Goal: Information Seeking & Learning: Learn about a topic

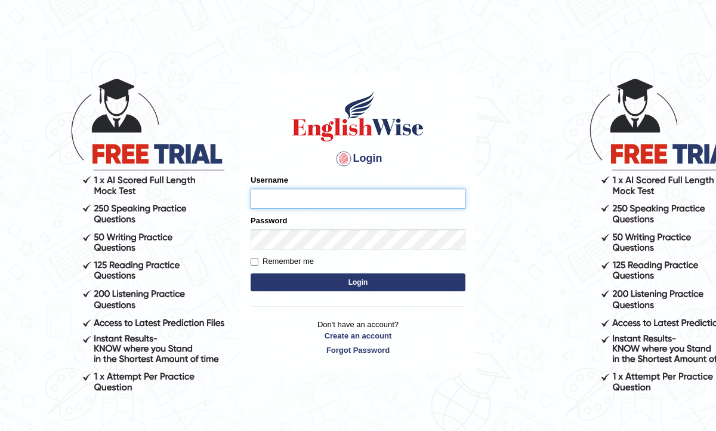
click at [305, 199] on input "Username" at bounding box center [357, 198] width 215 height 20
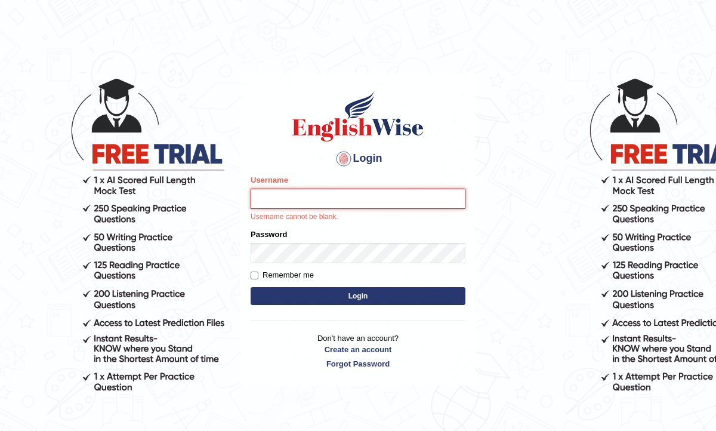
type input "Raynice"
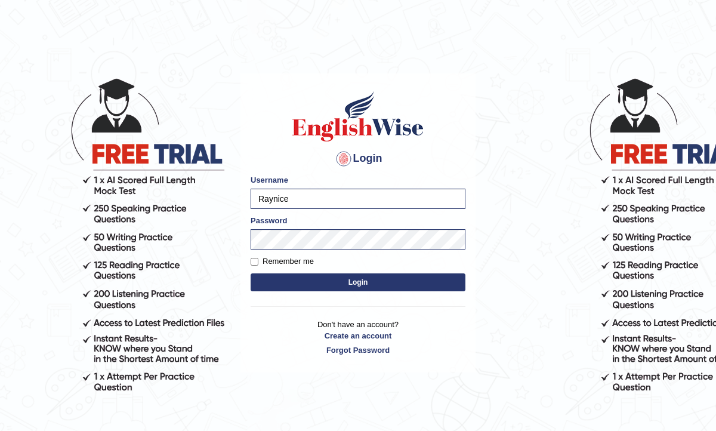
click at [357, 281] on button "Login" at bounding box center [357, 282] width 215 height 18
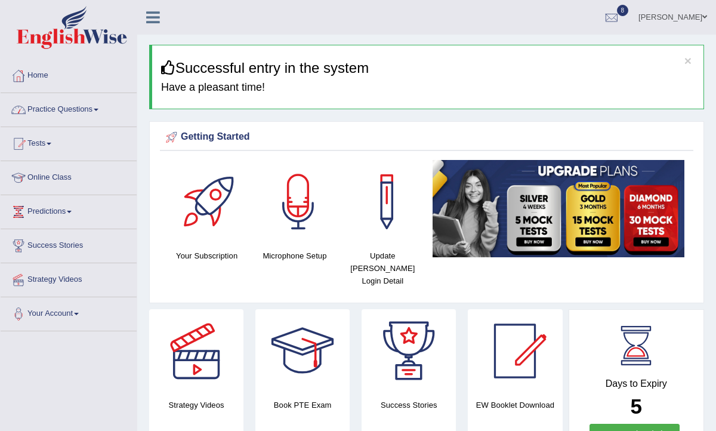
click at [53, 109] on link "Practice Questions" at bounding box center [69, 108] width 136 height 30
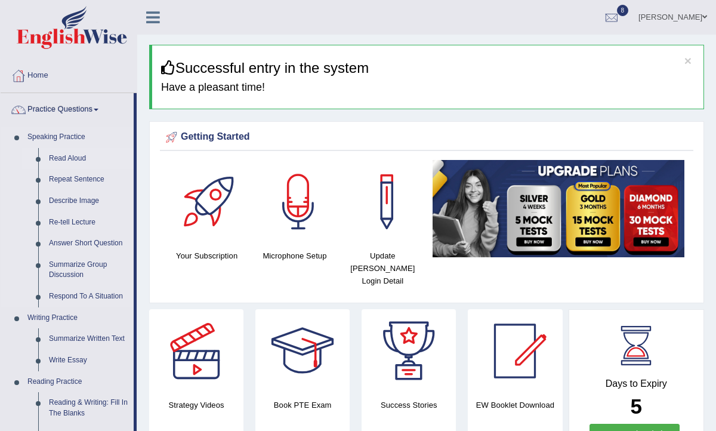
click at [55, 153] on link "Read Aloud" at bounding box center [89, 158] width 90 height 21
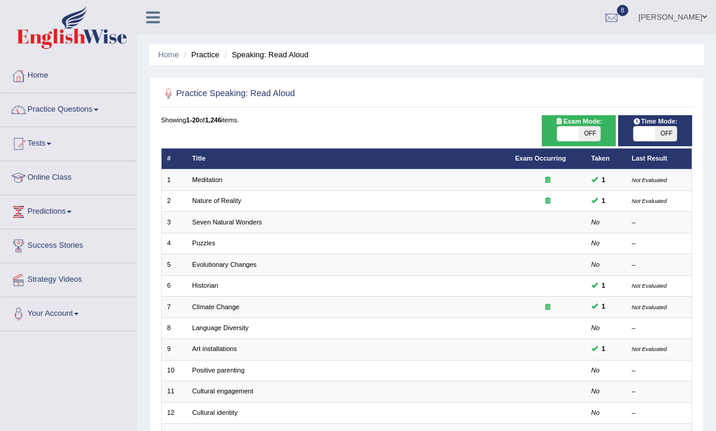
click at [595, 137] on span "OFF" at bounding box center [588, 133] width 21 height 14
checkbox input "true"
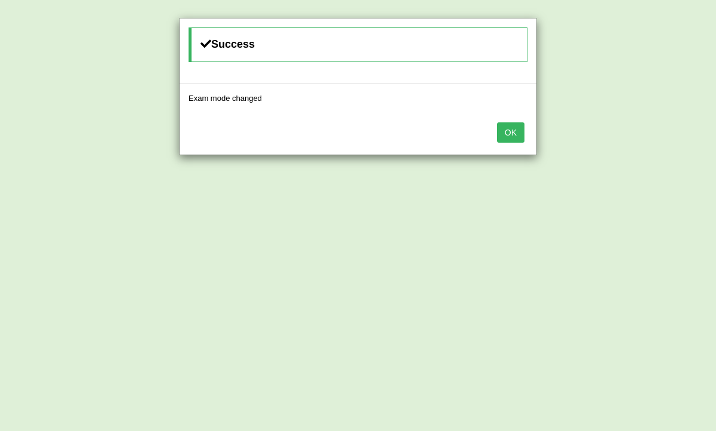
click at [513, 138] on button "OK" at bounding box center [510, 132] width 27 height 20
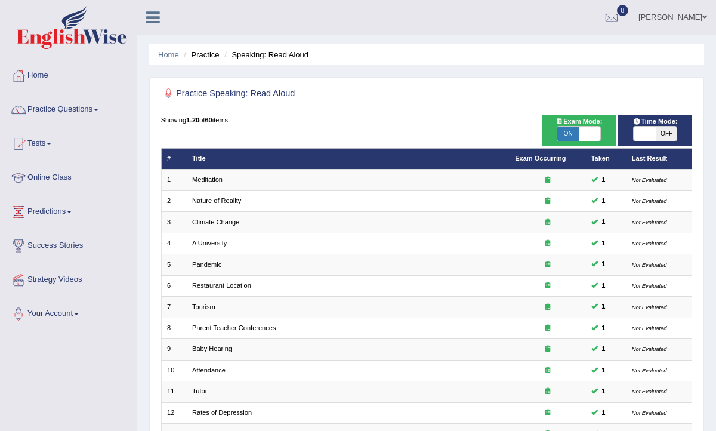
click at [667, 128] on span "OFF" at bounding box center [665, 133] width 21 height 14
checkbox input "true"
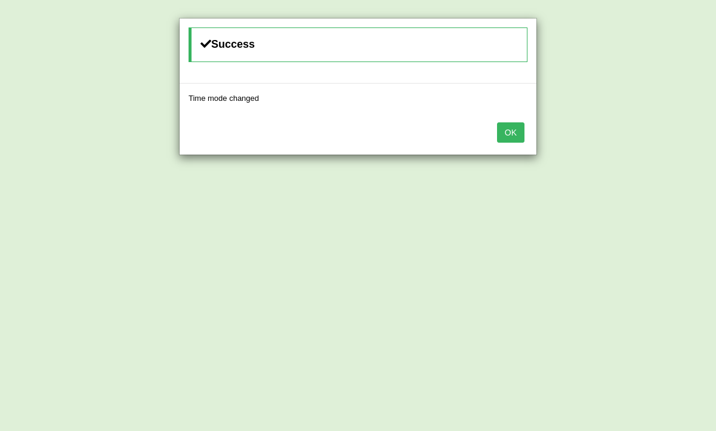
click at [512, 133] on button "OK" at bounding box center [510, 132] width 27 height 20
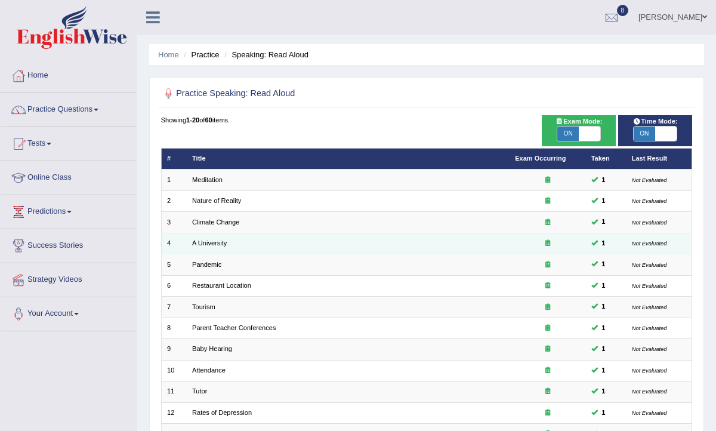
scroll to position [250, 0]
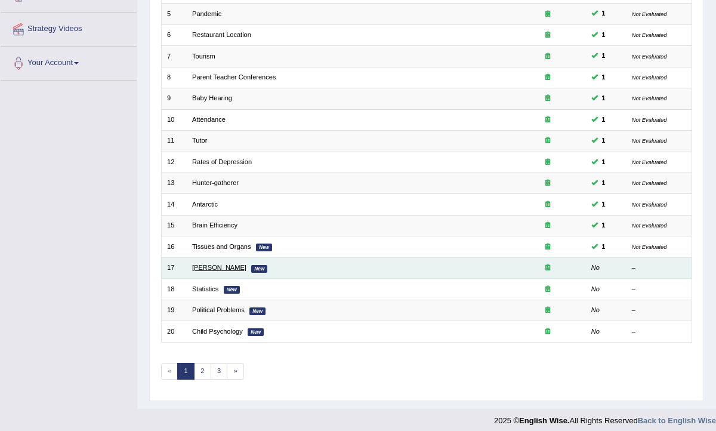
click at [209, 264] on link "William Shakespeare" at bounding box center [219, 267] width 54 height 7
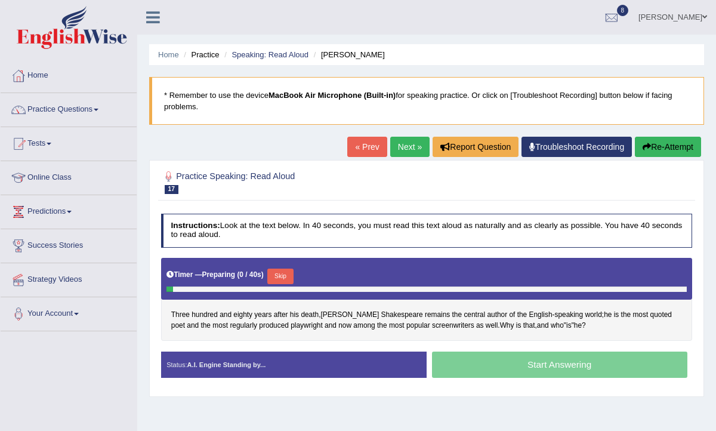
click at [284, 273] on button "Skip" at bounding box center [280, 276] width 26 height 16
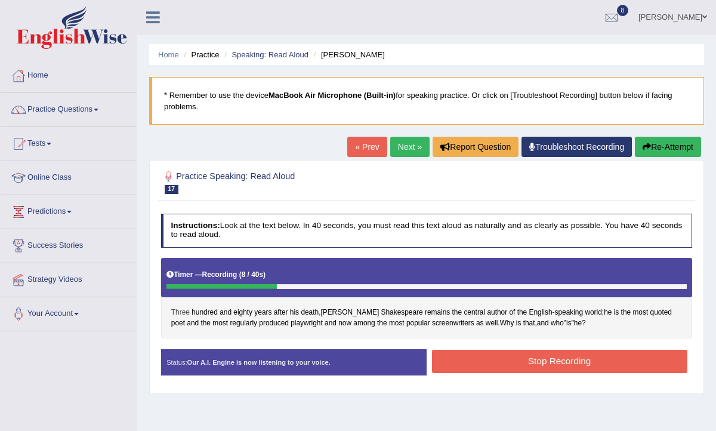
drag, startPoint x: 259, startPoint y: 286, endPoint x: 178, endPoint y: 309, distance: 84.2
click at [178, 309] on div "Instructions: Look at the text below. In 40 seconds, you must read this text al…" at bounding box center [426, 298] width 536 height 180
click at [659, 149] on button "Re-Attempt" at bounding box center [668, 147] width 66 height 20
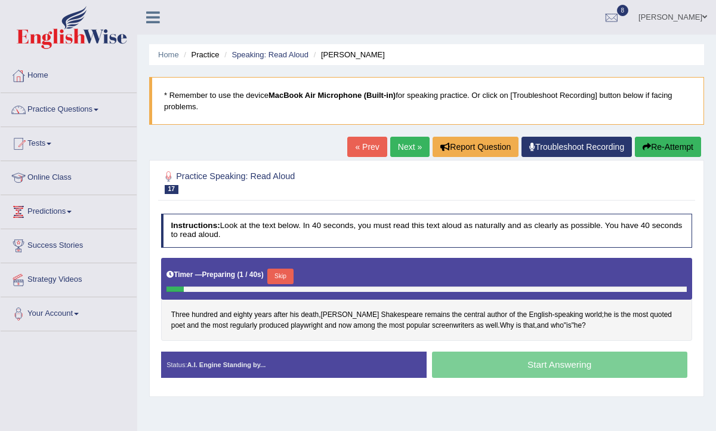
click at [287, 273] on button "Skip" at bounding box center [280, 276] width 26 height 16
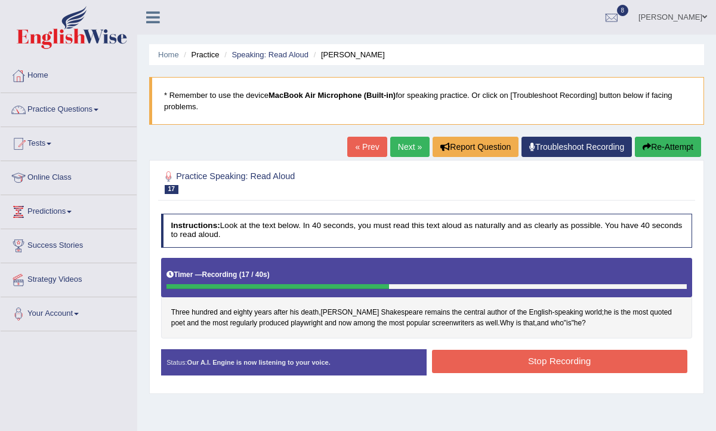
click at [563, 362] on button "Stop Recording" at bounding box center [559, 360] width 255 height 23
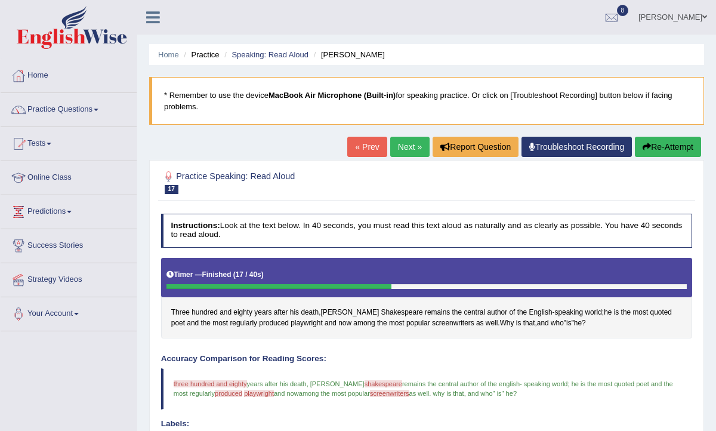
click at [409, 151] on link "Next »" at bounding box center [409, 147] width 39 height 20
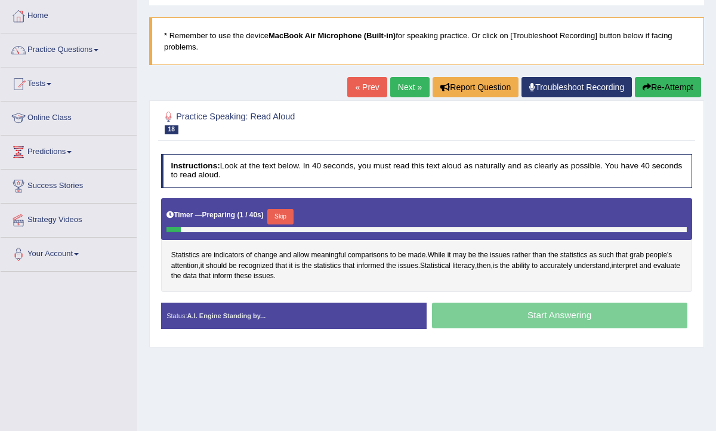
scroll to position [72, 0]
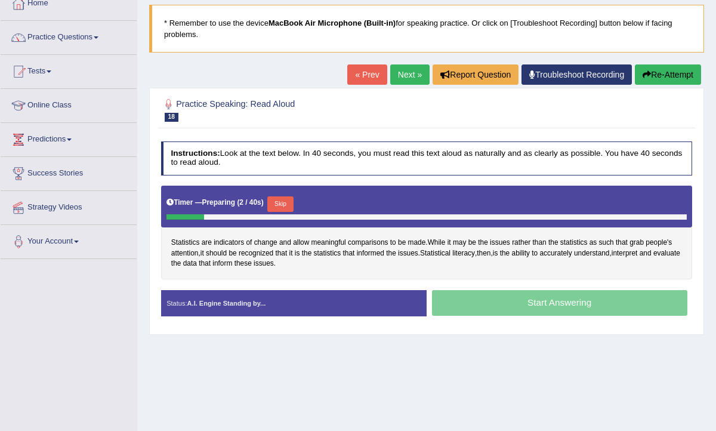
click at [286, 202] on button "Skip" at bounding box center [280, 204] width 26 height 16
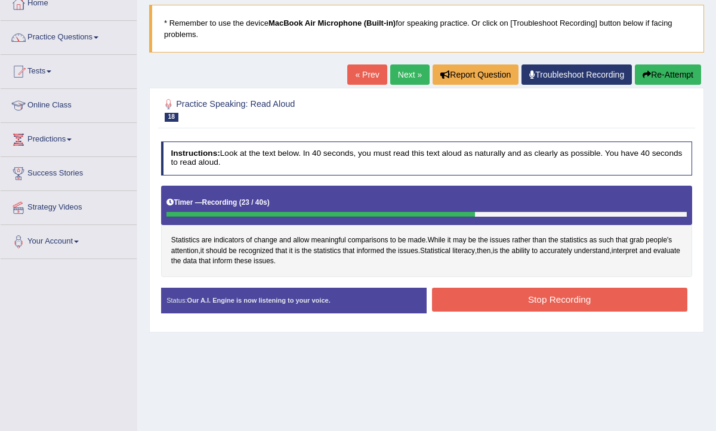
click at [551, 304] on button "Stop Recording" at bounding box center [559, 298] width 255 height 23
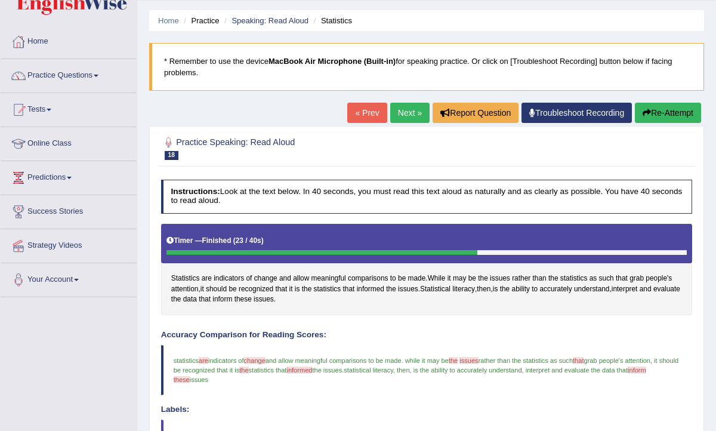
scroll to position [1, 0]
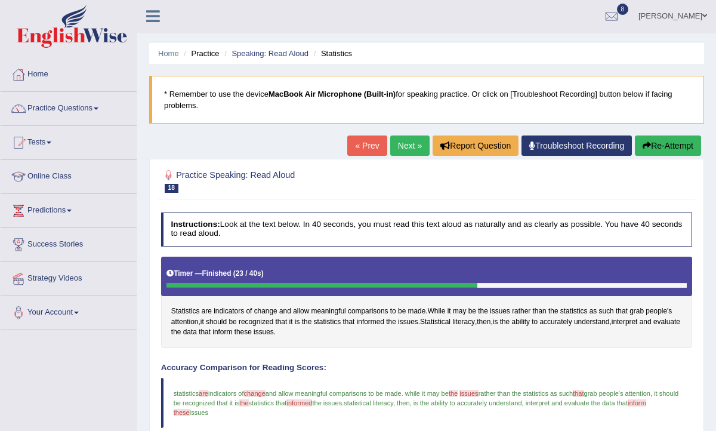
click at [399, 143] on link "Next »" at bounding box center [409, 145] width 39 height 20
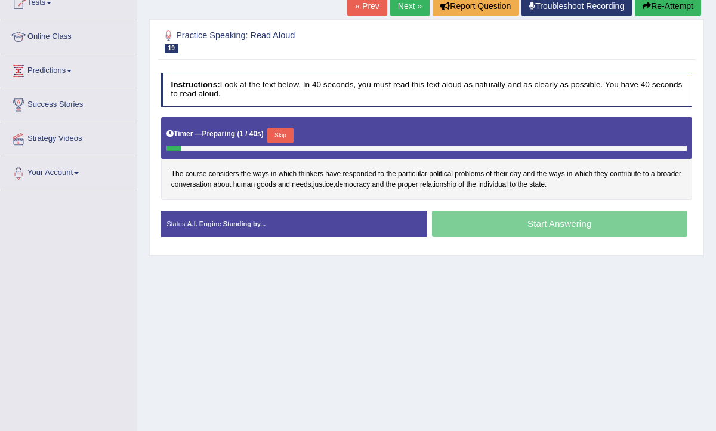
scroll to position [136, 0]
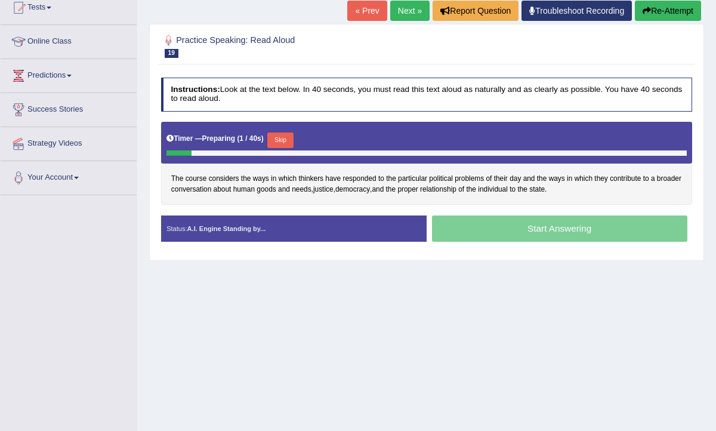
click at [287, 138] on button "Skip" at bounding box center [280, 140] width 26 height 16
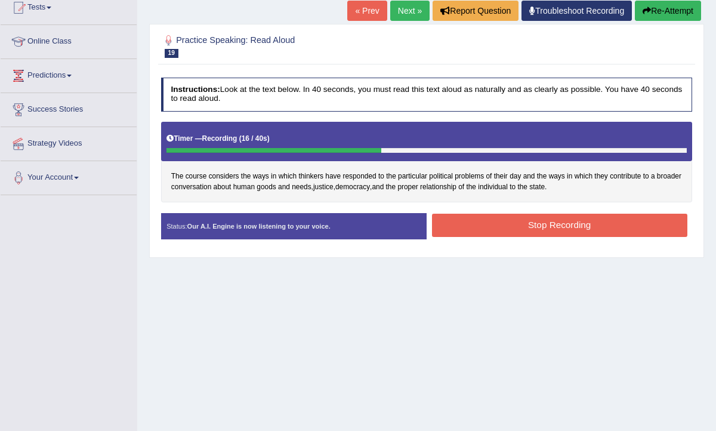
click at [553, 215] on button "Stop Recording" at bounding box center [559, 224] width 255 height 23
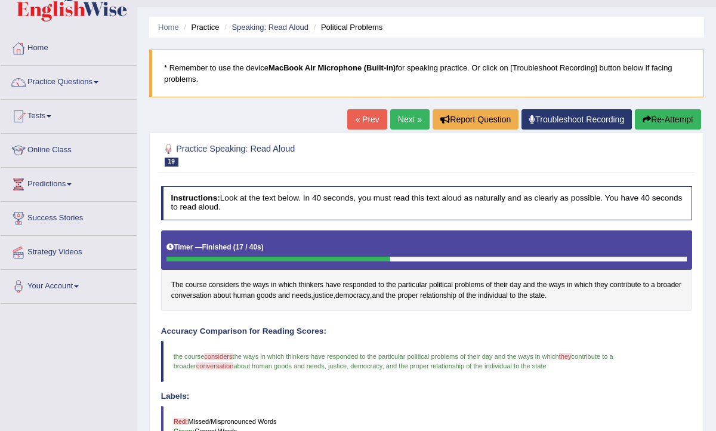
scroll to position [0, 0]
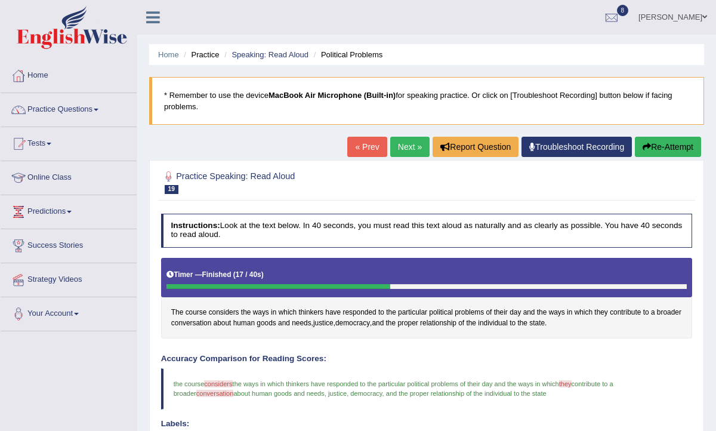
click at [401, 145] on link "Next »" at bounding box center [409, 147] width 39 height 20
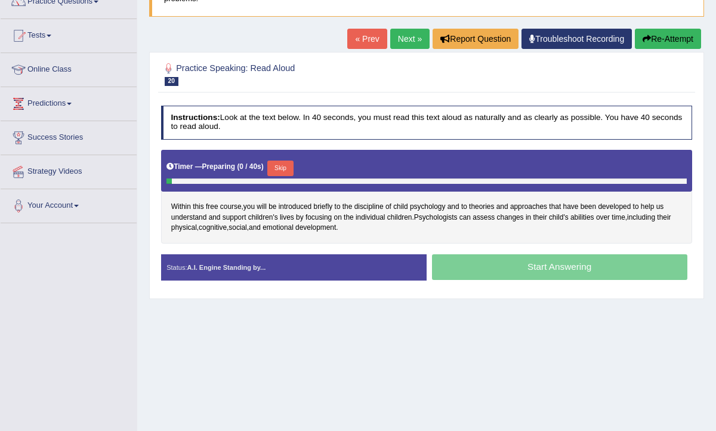
scroll to position [136, 0]
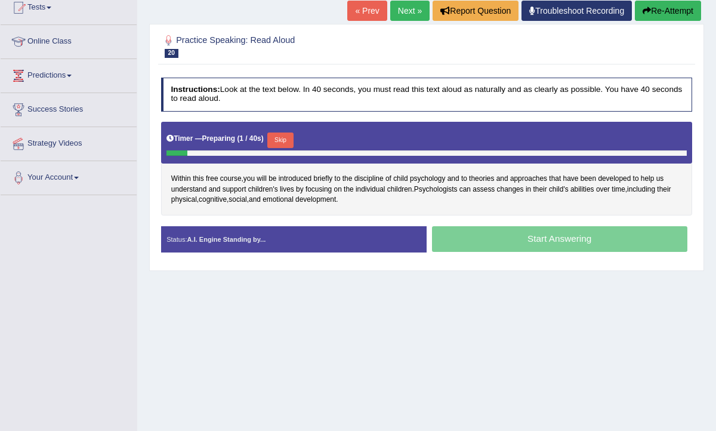
click at [289, 145] on button "Skip" at bounding box center [280, 140] width 26 height 16
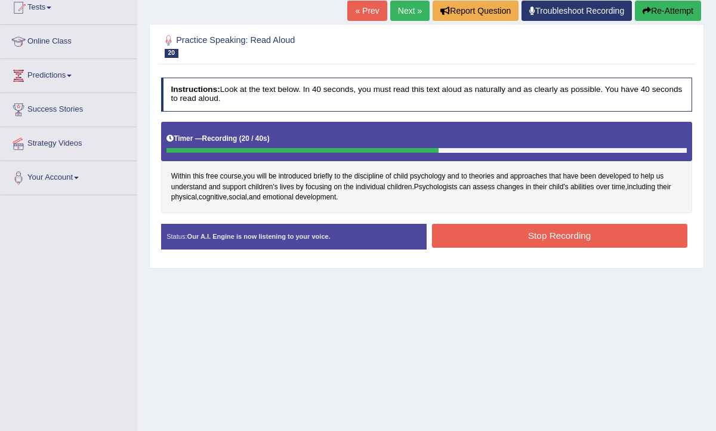
click at [606, 234] on button "Stop Recording" at bounding box center [559, 235] width 255 height 23
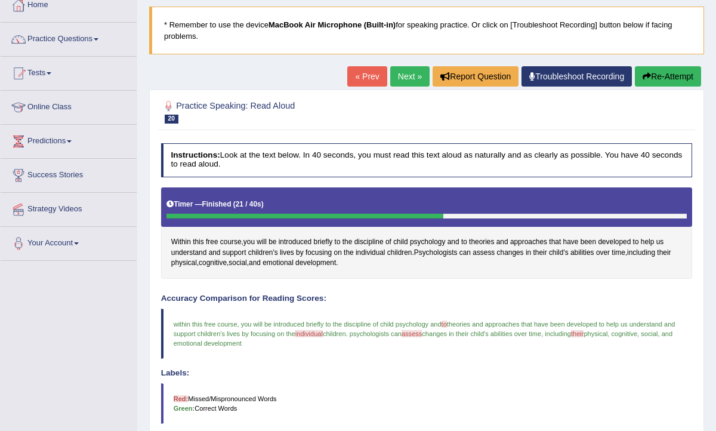
scroll to position [0, 0]
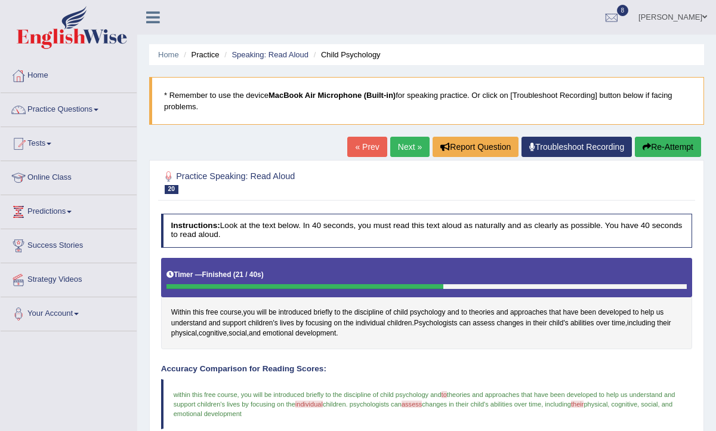
click at [404, 150] on link "Next »" at bounding box center [409, 147] width 39 height 20
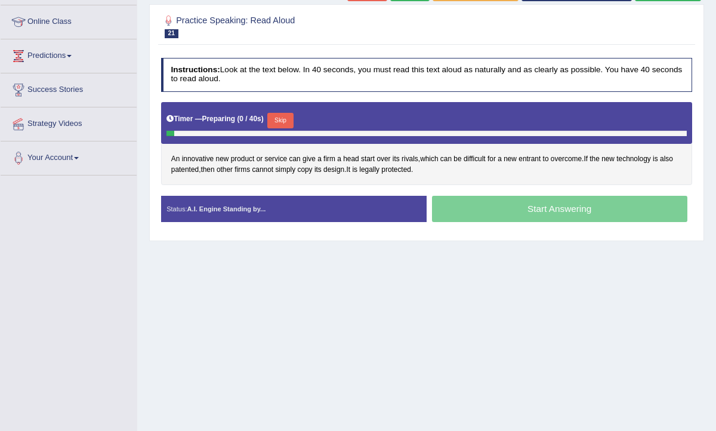
scroll to position [159, 0]
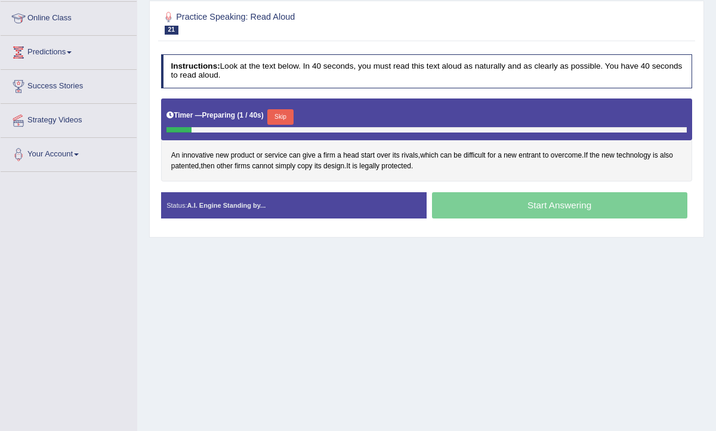
click at [281, 117] on button "Skip" at bounding box center [280, 117] width 26 height 16
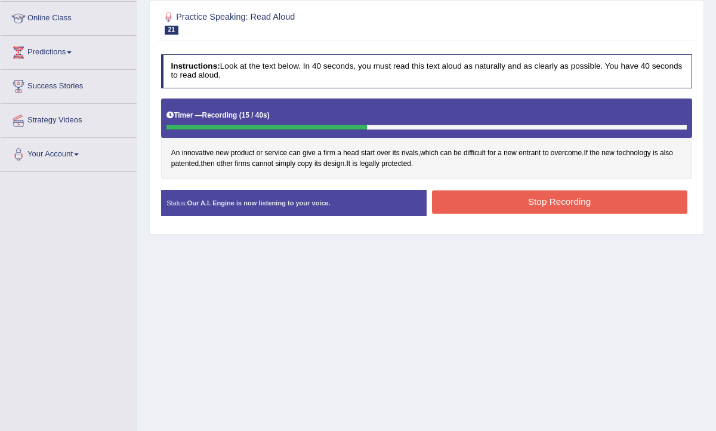
click at [580, 203] on button "Stop Recording" at bounding box center [559, 201] width 255 height 23
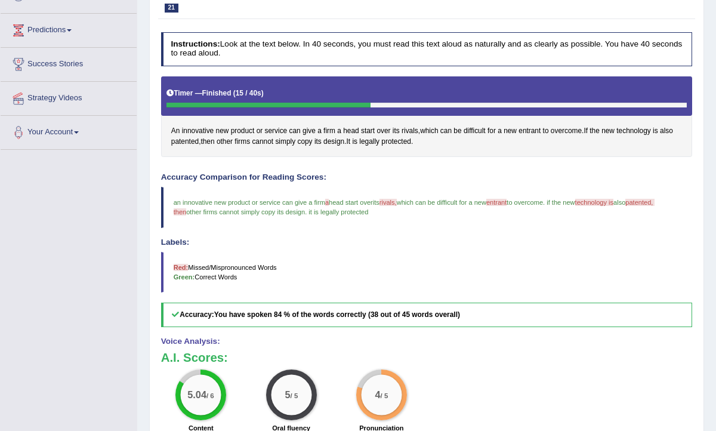
scroll to position [143, 0]
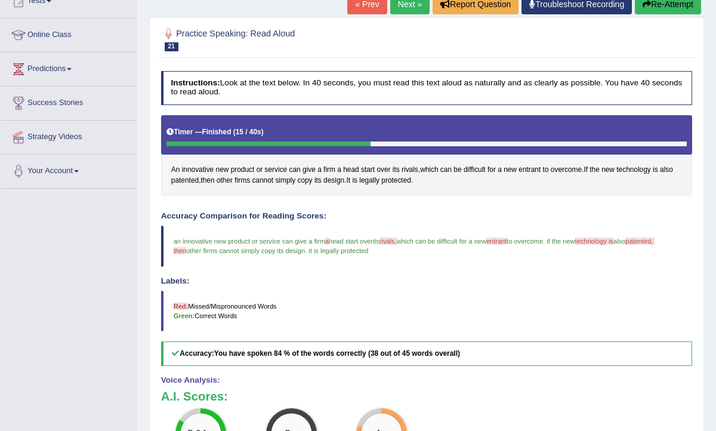
click at [403, 4] on link "Next »" at bounding box center [409, 4] width 39 height 20
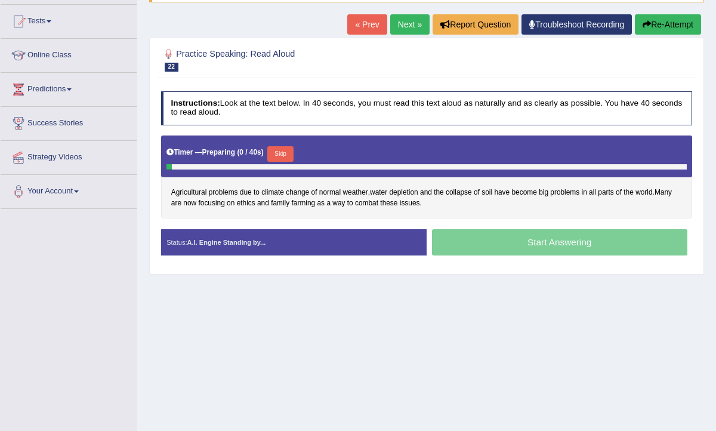
scroll to position [140, 0]
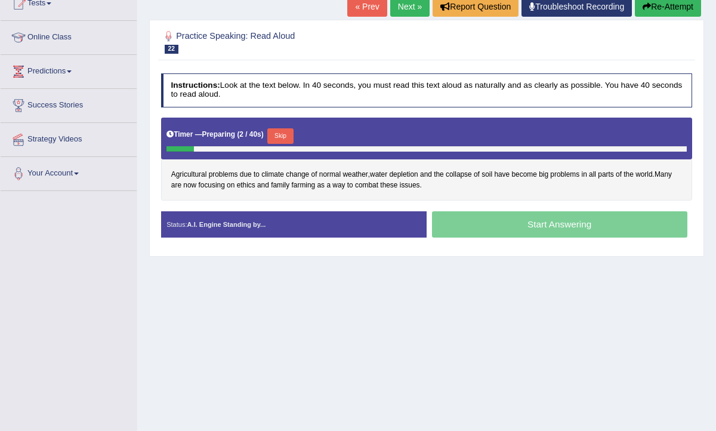
click at [277, 129] on button "Skip" at bounding box center [280, 136] width 26 height 16
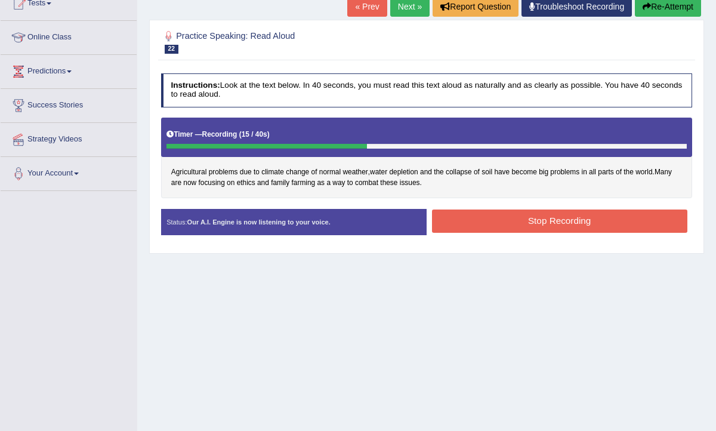
click at [530, 214] on button "Stop Recording" at bounding box center [559, 220] width 255 height 23
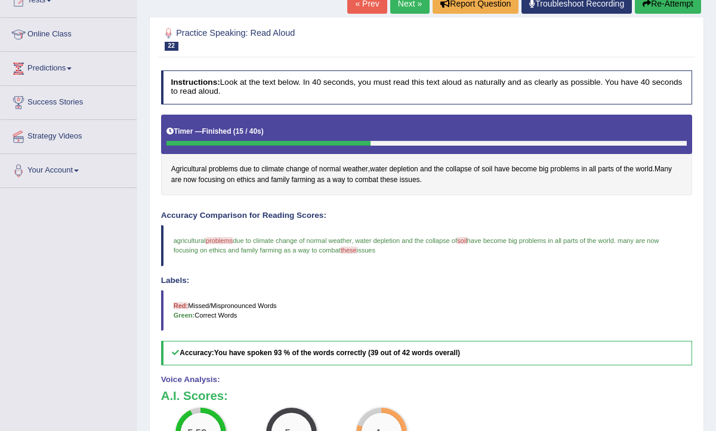
scroll to position [138, 0]
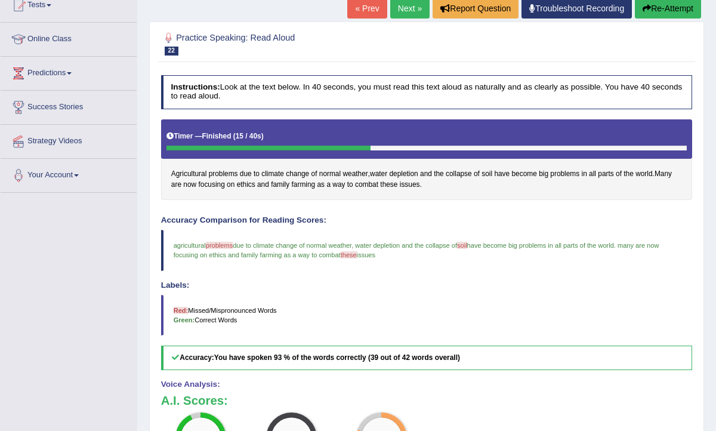
click at [409, 8] on link "Next »" at bounding box center [409, 8] width 39 height 20
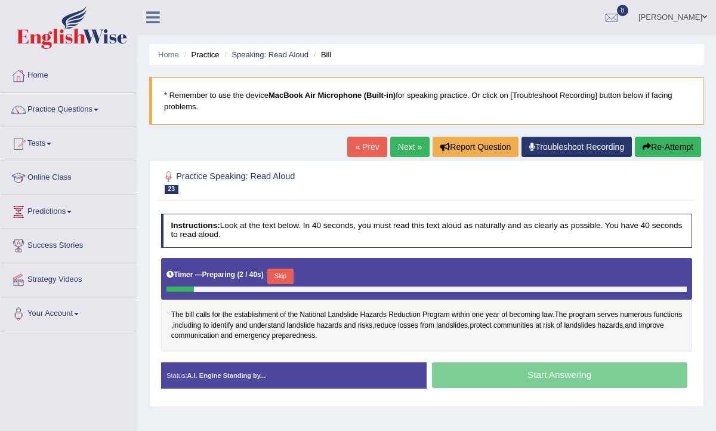
click at [292, 274] on button "Skip" at bounding box center [280, 276] width 26 height 16
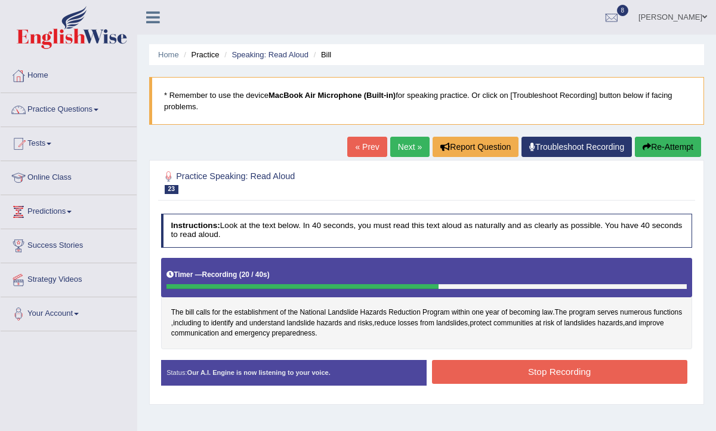
click at [502, 375] on button "Stop Recording" at bounding box center [559, 371] width 255 height 23
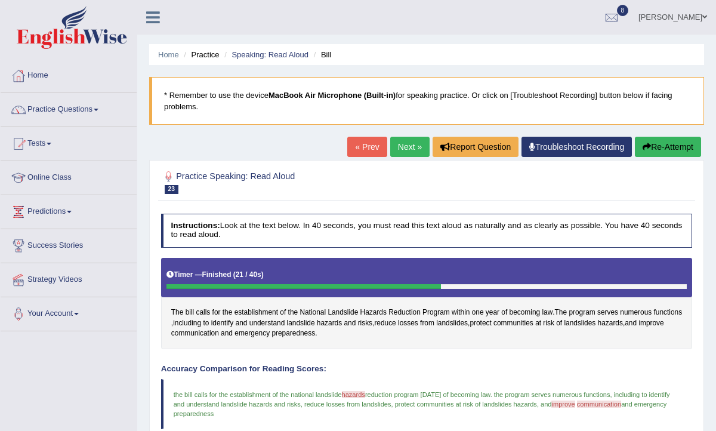
click at [399, 144] on link "Next »" at bounding box center [409, 147] width 39 height 20
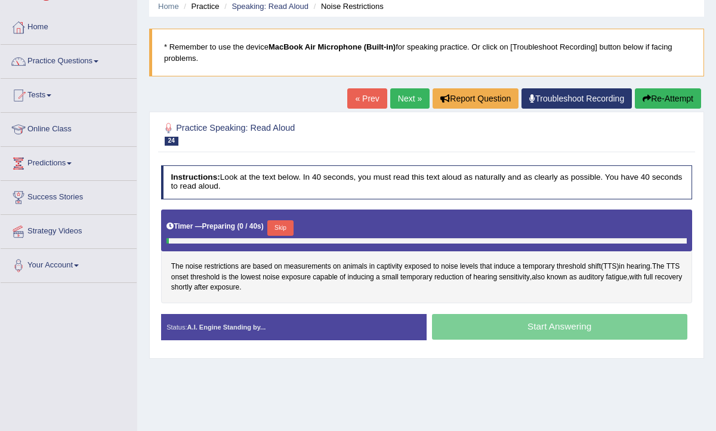
scroll to position [72, 0]
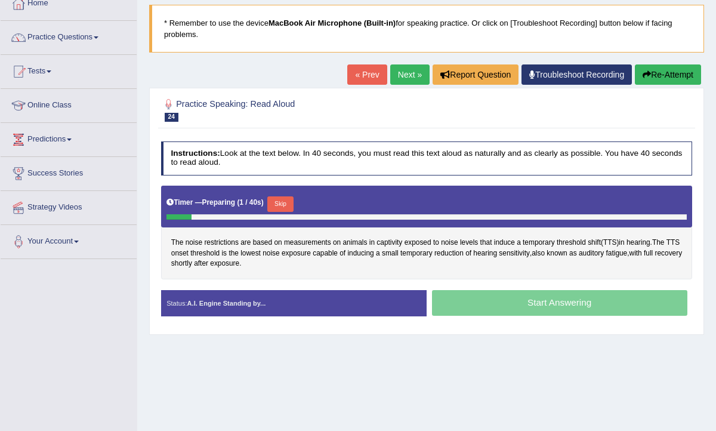
click at [289, 202] on button "Skip" at bounding box center [280, 204] width 26 height 16
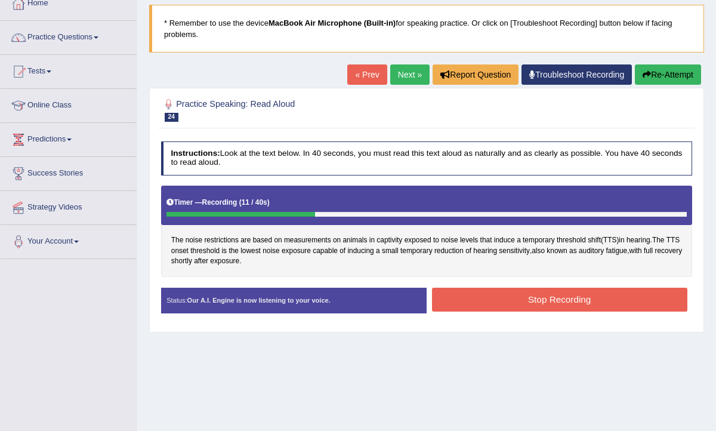
click at [674, 78] on button "Re-Attempt" at bounding box center [668, 74] width 66 height 20
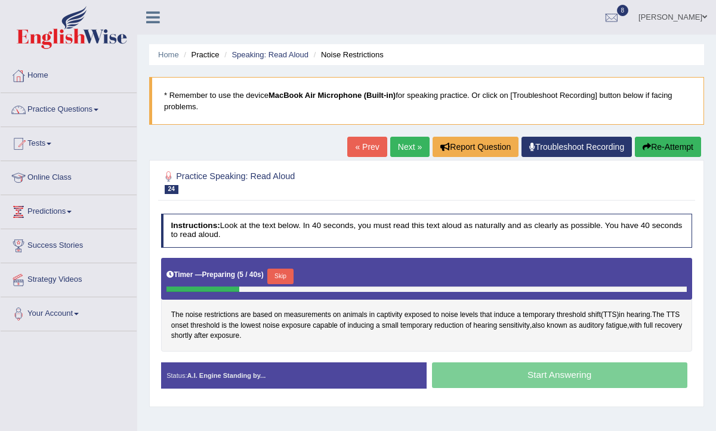
click at [57, 110] on link "Practice Questions" at bounding box center [69, 108] width 136 height 30
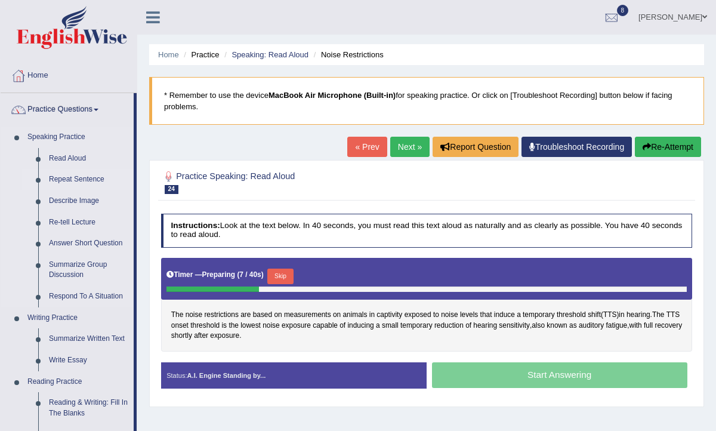
click at [75, 181] on link "Repeat Sentence" at bounding box center [89, 179] width 90 height 21
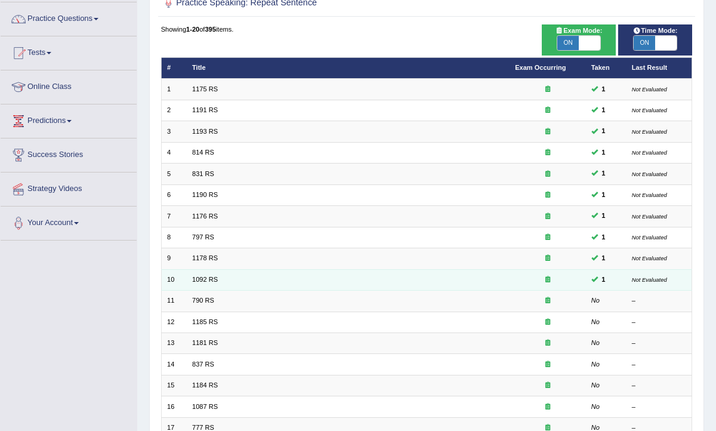
scroll to position [91, 0]
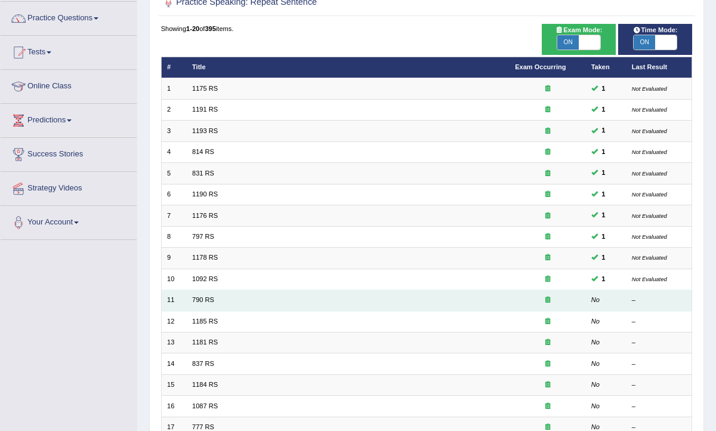
click at [214, 297] on td "790 RS" at bounding box center [348, 300] width 323 height 21
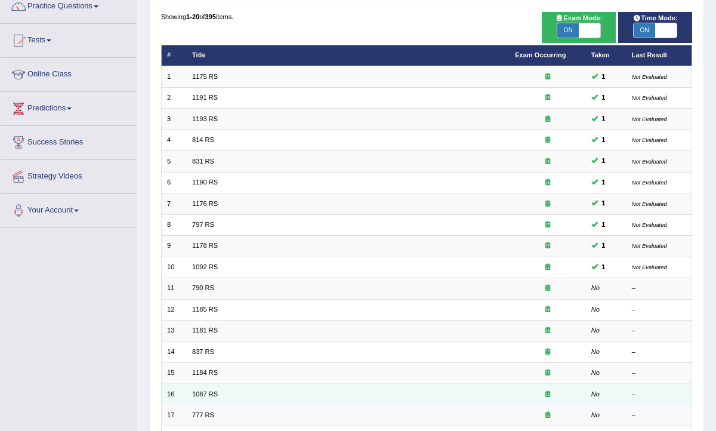
scroll to position [106, 0]
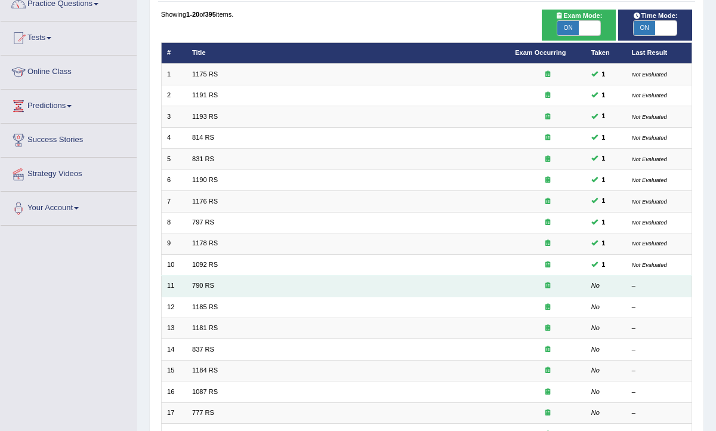
click at [189, 286] on td "790 RS" at bounding box center [348, 286] width 323 height 21
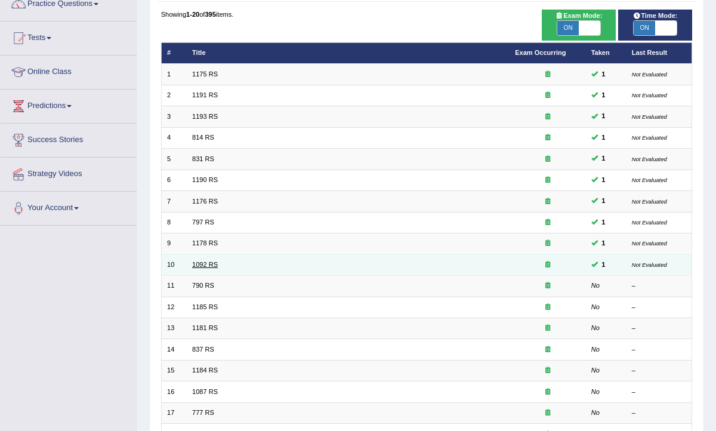
click at [212, 262] on link "1092 RS" at bounding box center [205, 264] width 26 height 7
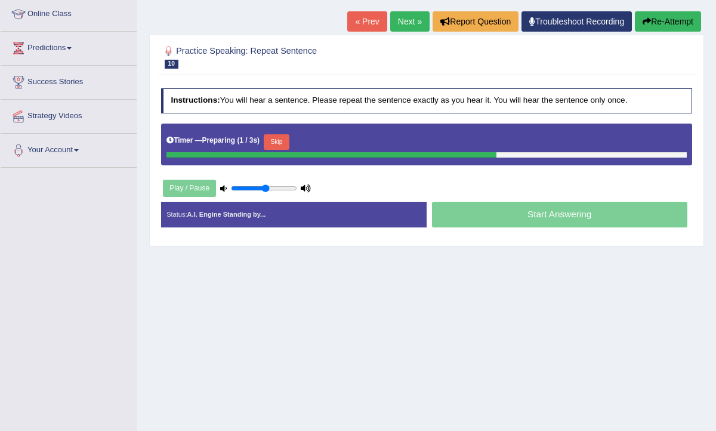
scroll to position [171, 0]
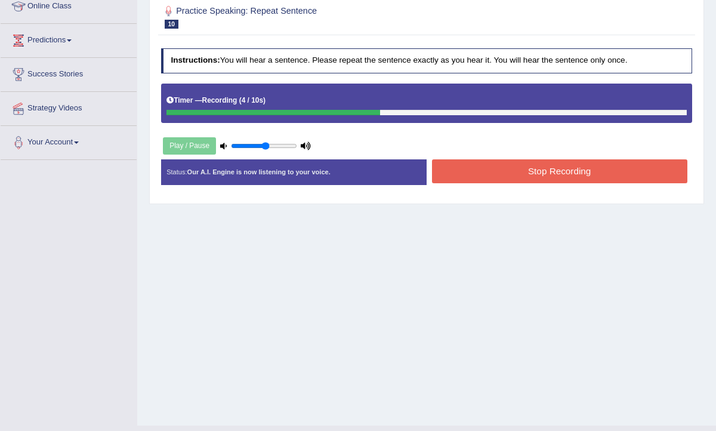
click at [553, 175] on button "Stop Recording" at bounding box center [559, 170] width 255 height 23
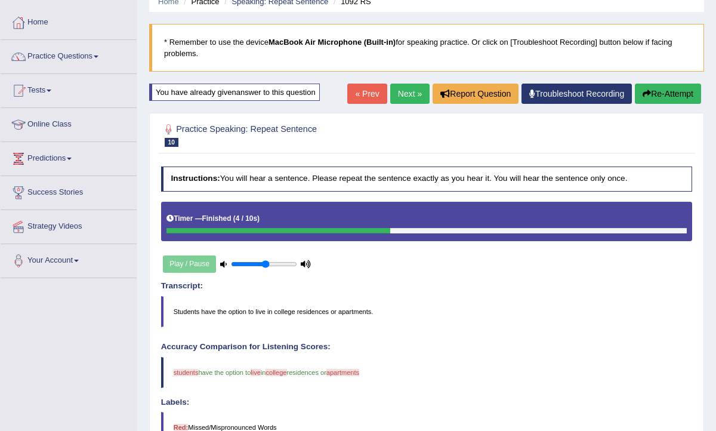
scroll to position [0, 0]
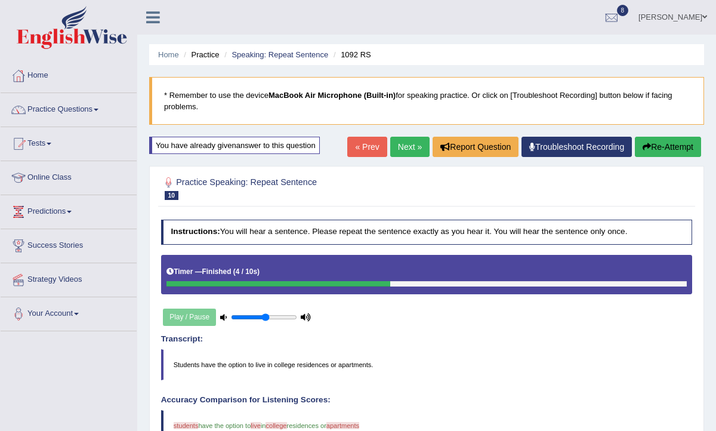
click at [404, 149] on link "Next »" at bounding box center [409, 147] width 39 height 20
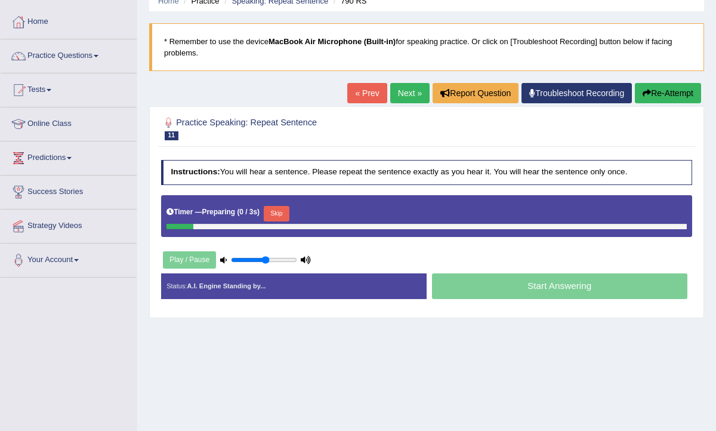
scroll to position [67, 0]
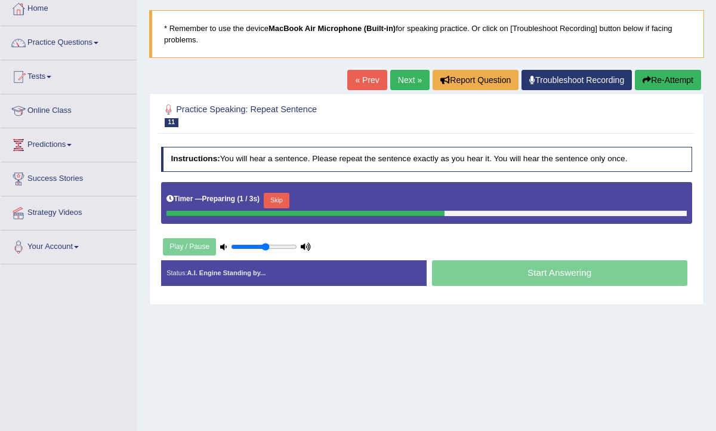
click at [289, 199] on button "Skip" at bounding box center [277, 201] width 26 height 16
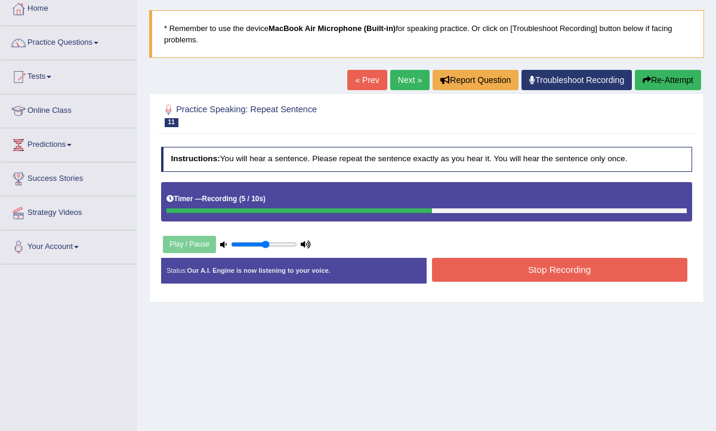
click at [504, 270] on button "Stop Recording" at bounding box center [559, 269] width 255 height 23
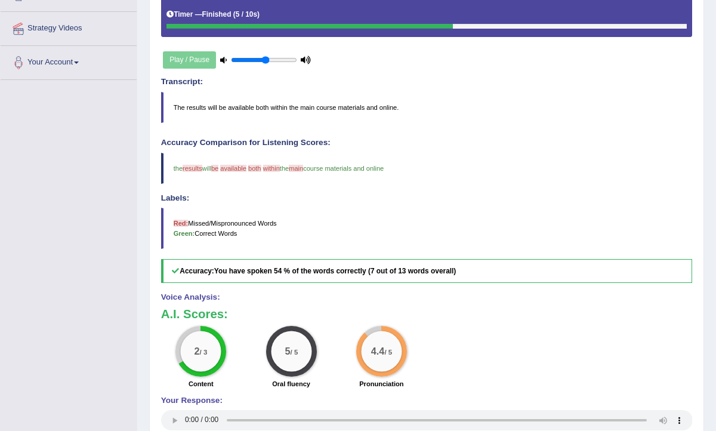
scroll to position [0, 0]
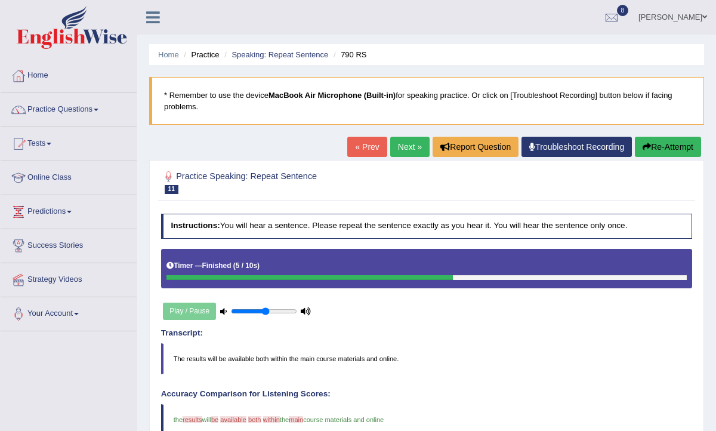
click at [397, 151] on link "Next »" at bounding box center [409, 147] width 39 height 20
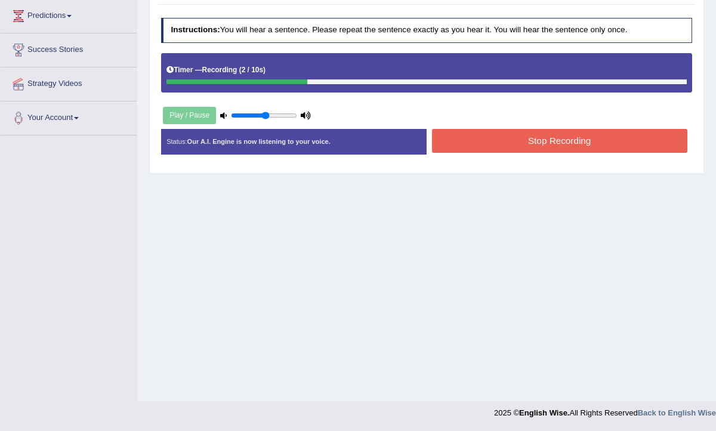
click at [558, 138] on button "Stop Recording" at bounding box center [559, 140] width 255 height 23
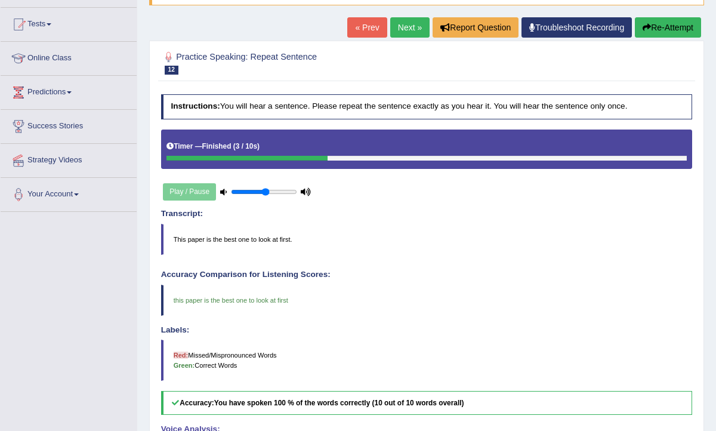
scroll to position [8, 0]
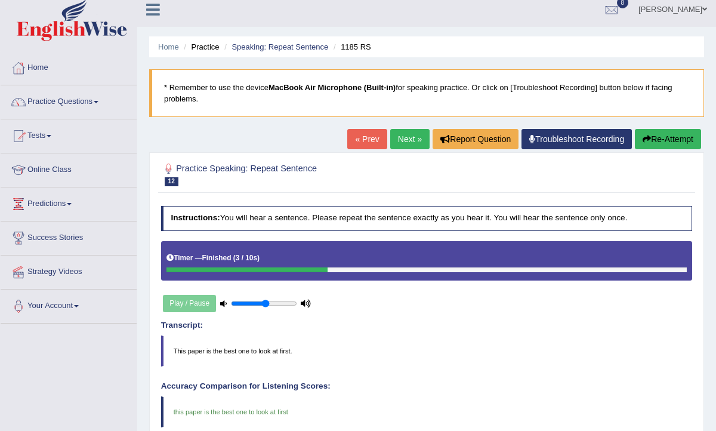
click at [407, 132] on link "Next »" at bounding box center [409, 139] width 39 height 20
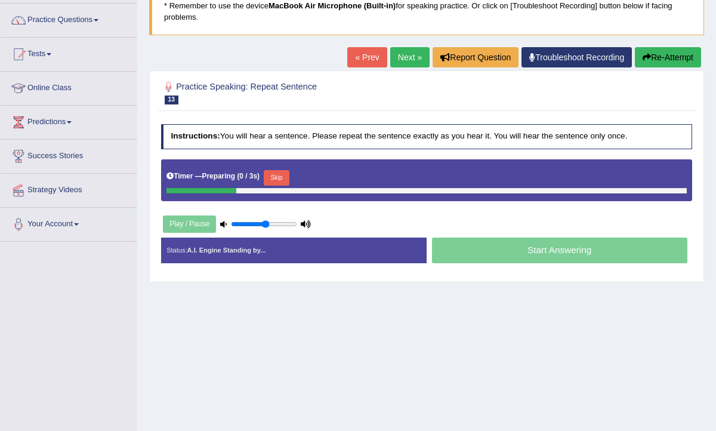
scroll to position [112, 0]
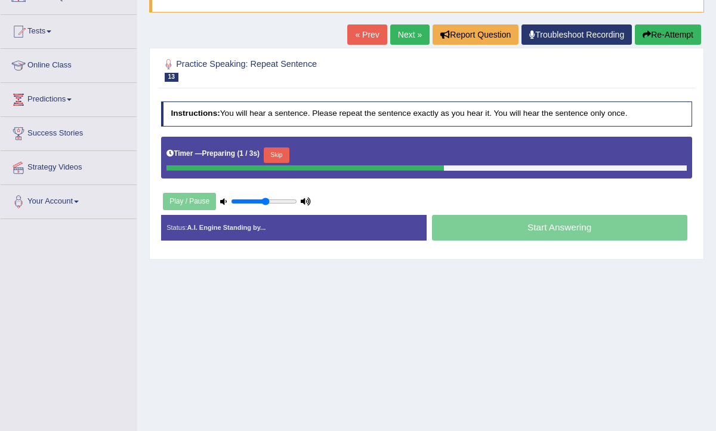
click at [285, 152] on button "Skip" at bounding box center [277, 155] width 26 height 16
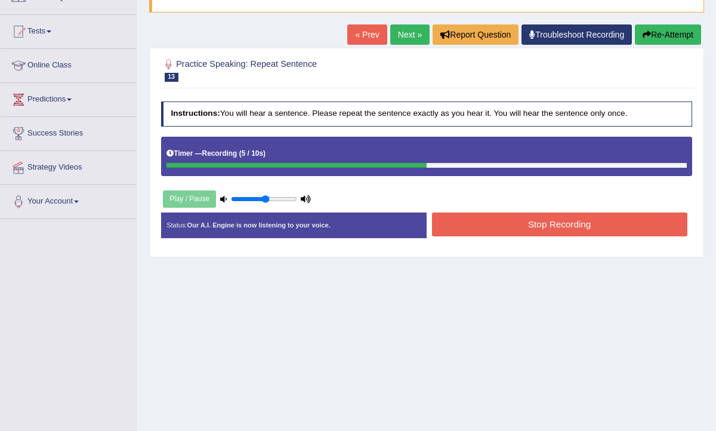
click at [513, 233] on button "Stop Recording" at bounding box center [559, 223] width 255 height 23
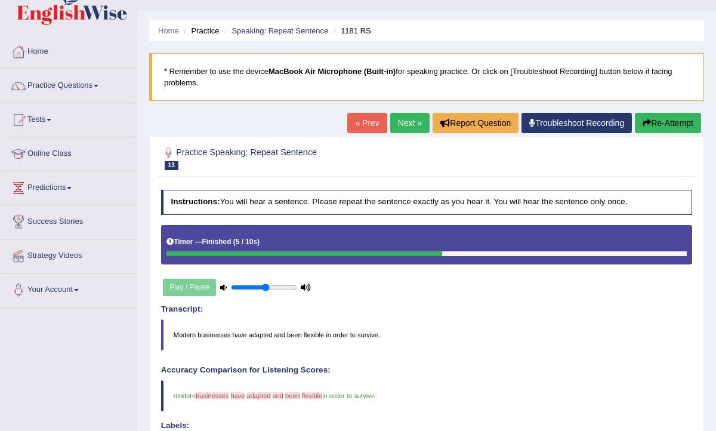
scroll to position [0, 0]
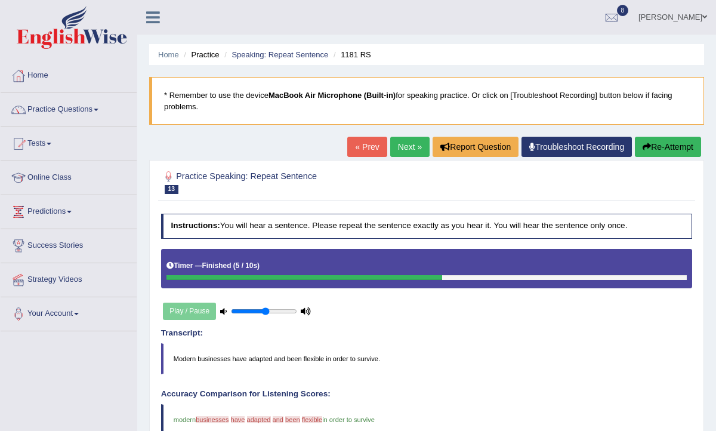
click at [402, 146] on link "Next »" at bounding box center [409, 147] width 39 height 20
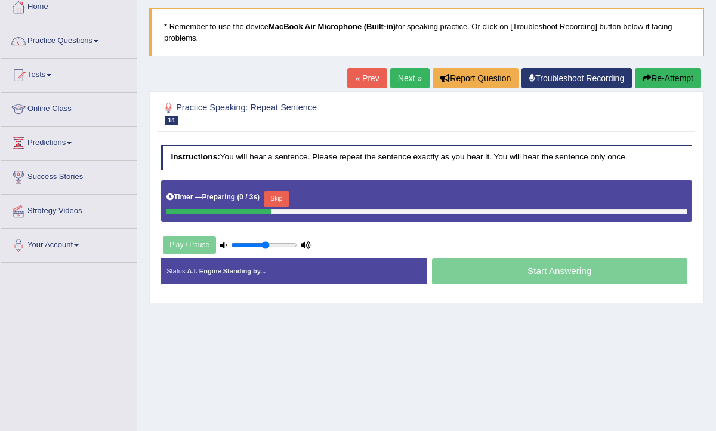
scroll to position [107, 0]
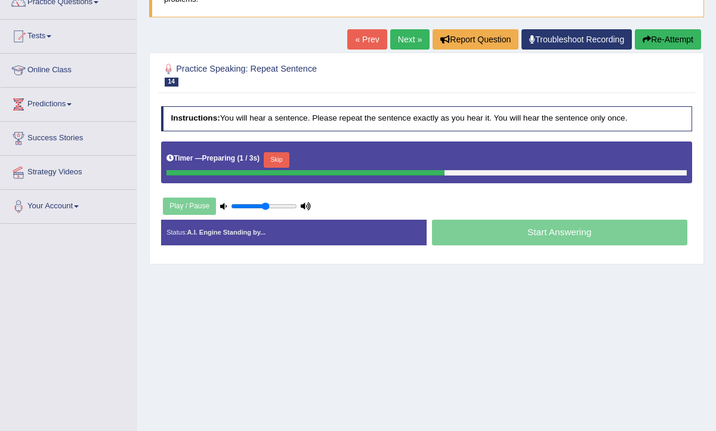
click at [284, 157] on button "Skip" at bounding box center [277, 160] width 26 height 16
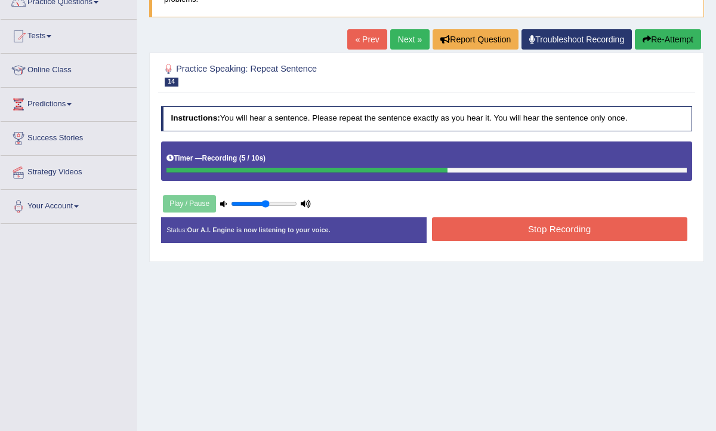
click at [528, 234] on button "Stop Recording" at bounding box center [559, 228] width 255 height 23
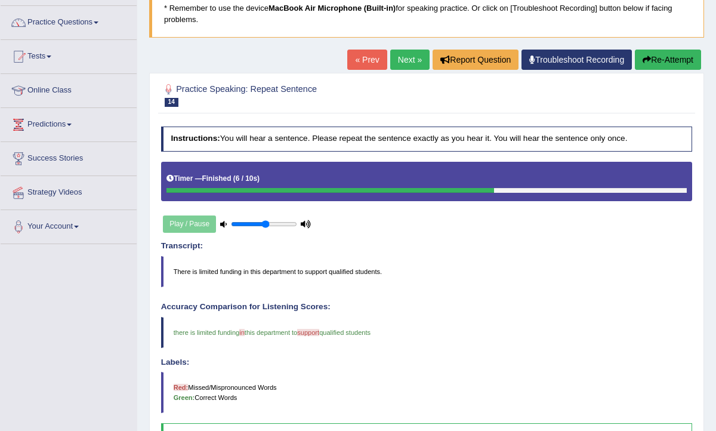
scroll to position [0, 0]
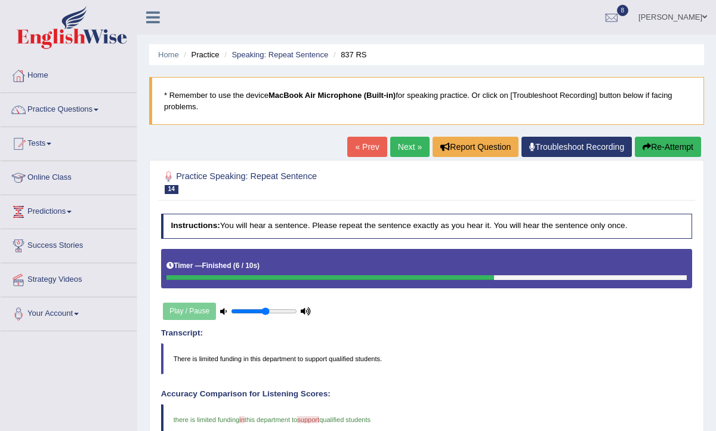
click at [407, 144] on link "Next »" at bounding box center [409, 147] width 39 height 20
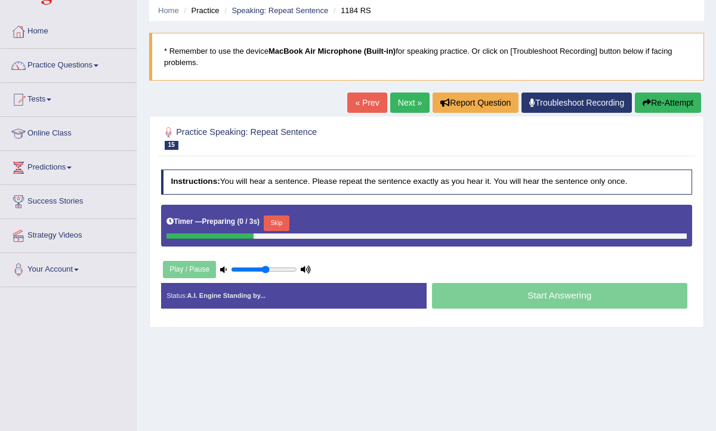
scroll to position [55, 0]
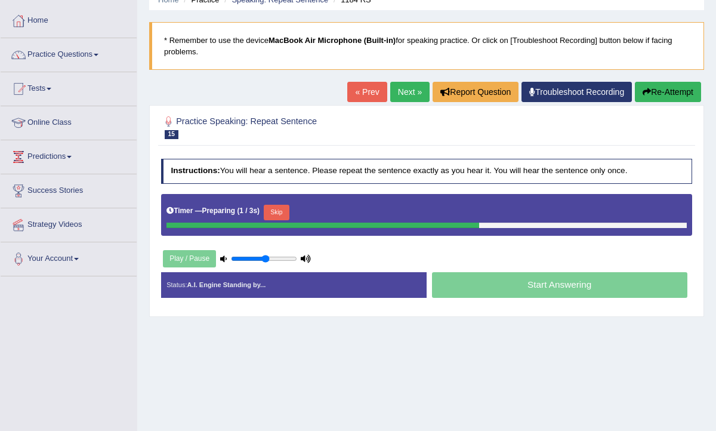
click at [280, 206] on button "Skip" at bounding box center [277, 213] width 26 height 16
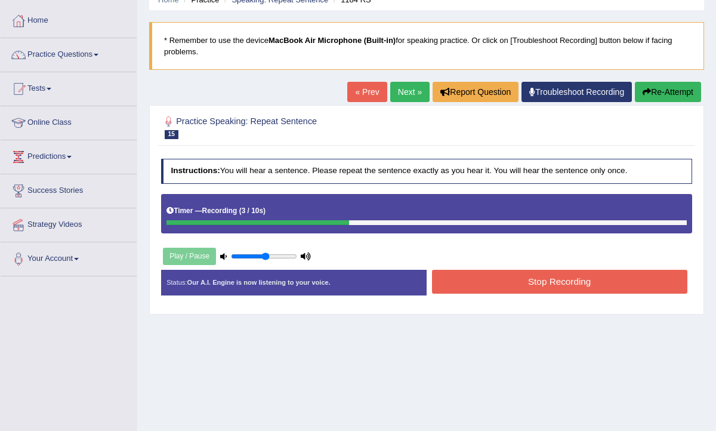
click at [539, 283] on button "Stop Recording" at bounding box center [559, 281] width 255 height 23
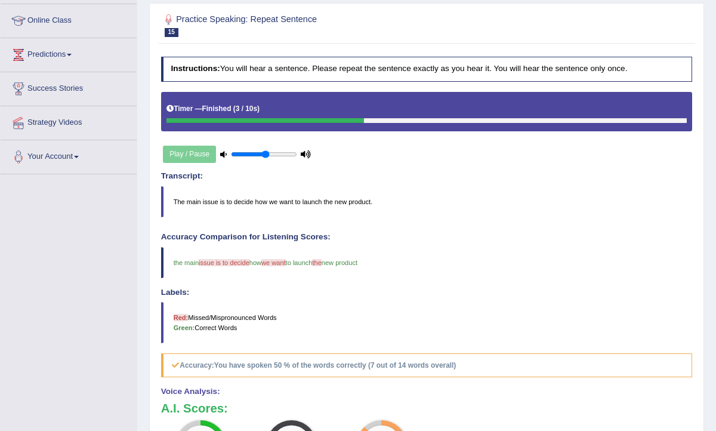
scroll to position [78, 0]
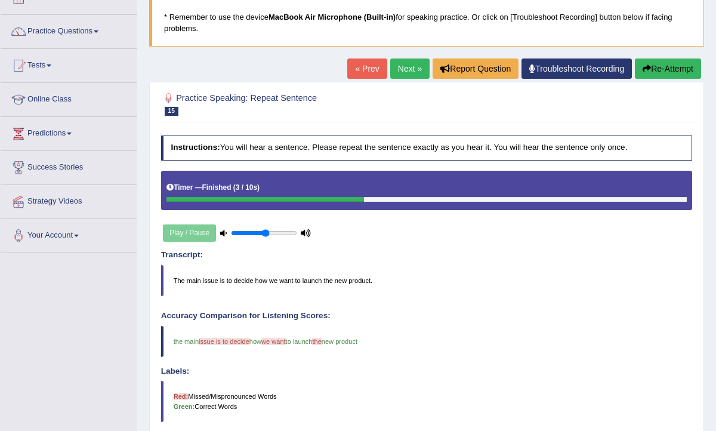
click at [406, 67] on link "Next »" at bounding box center [409, 68] width 39 height 20
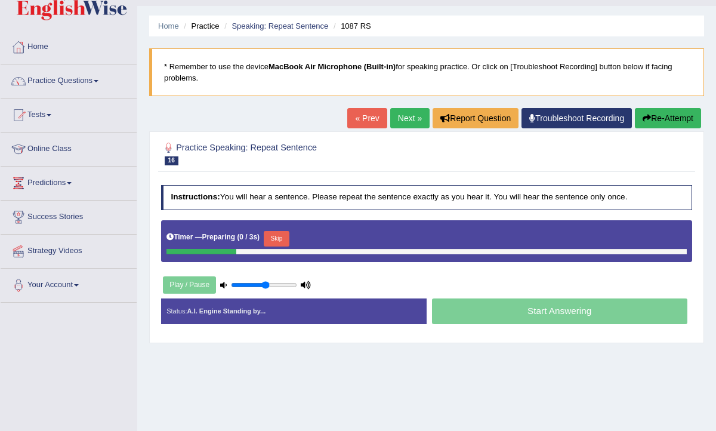
scroll to position [38, 0]
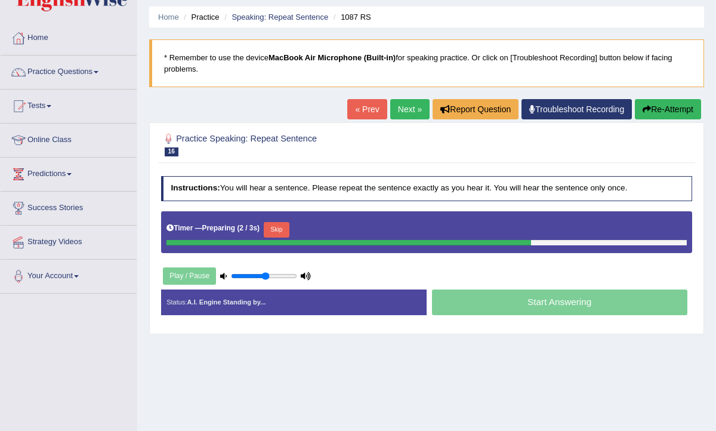
click at [282, 230] on button "Skip" at bounding box center [277, 230] width 26 height 16
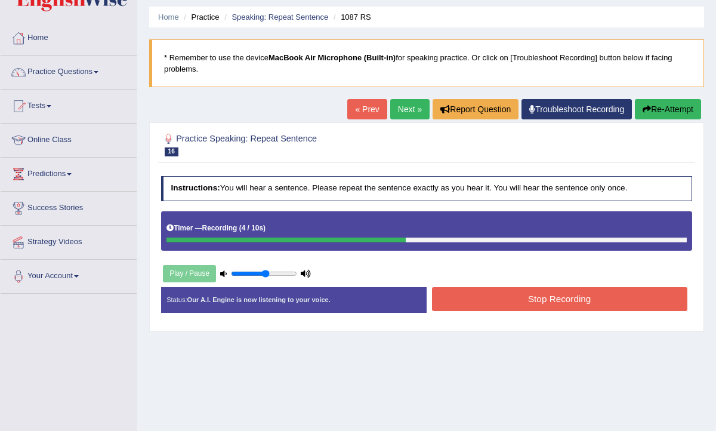
click at [555, 301] on button "Stop Recording" at bounding box center [559, 298] width 255 height 23
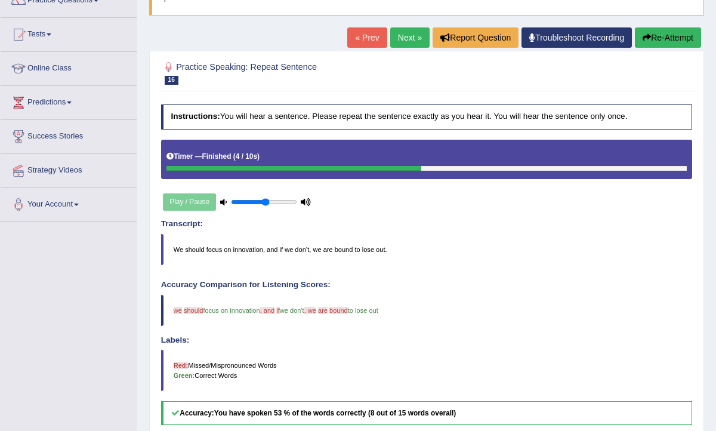
scroll to position [0, 0]
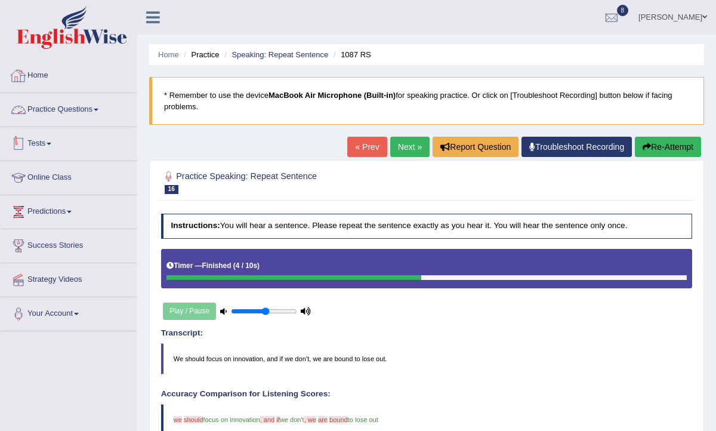
click at [62, 103] on link "Practice Questions" at bounding box center [69, 108] width 136 height 30
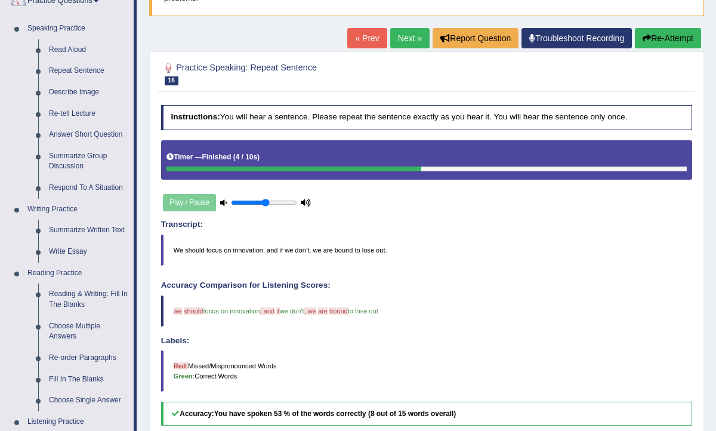
scroll to position [5, 0]
